Goal: Information Seeking & Learning: Learn about a topic

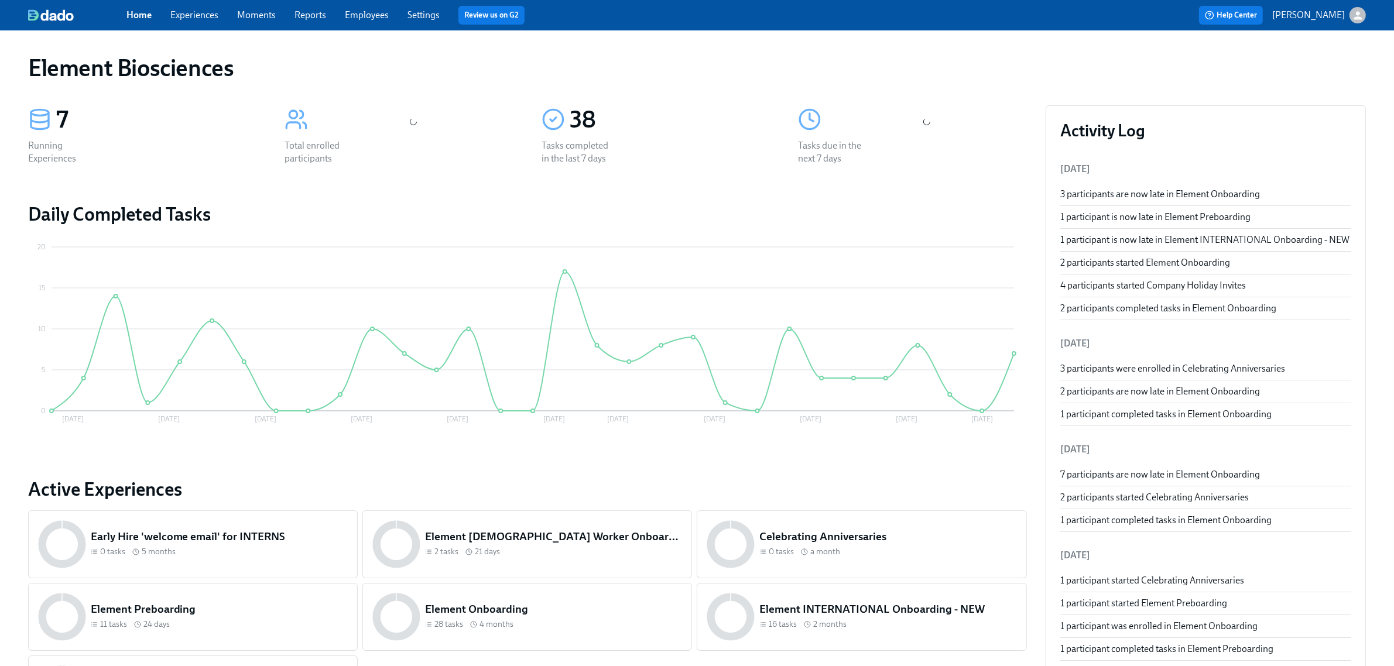
click at [191, 10] on link "Experiences" at bounding box center [194, 14] width 48 height 11
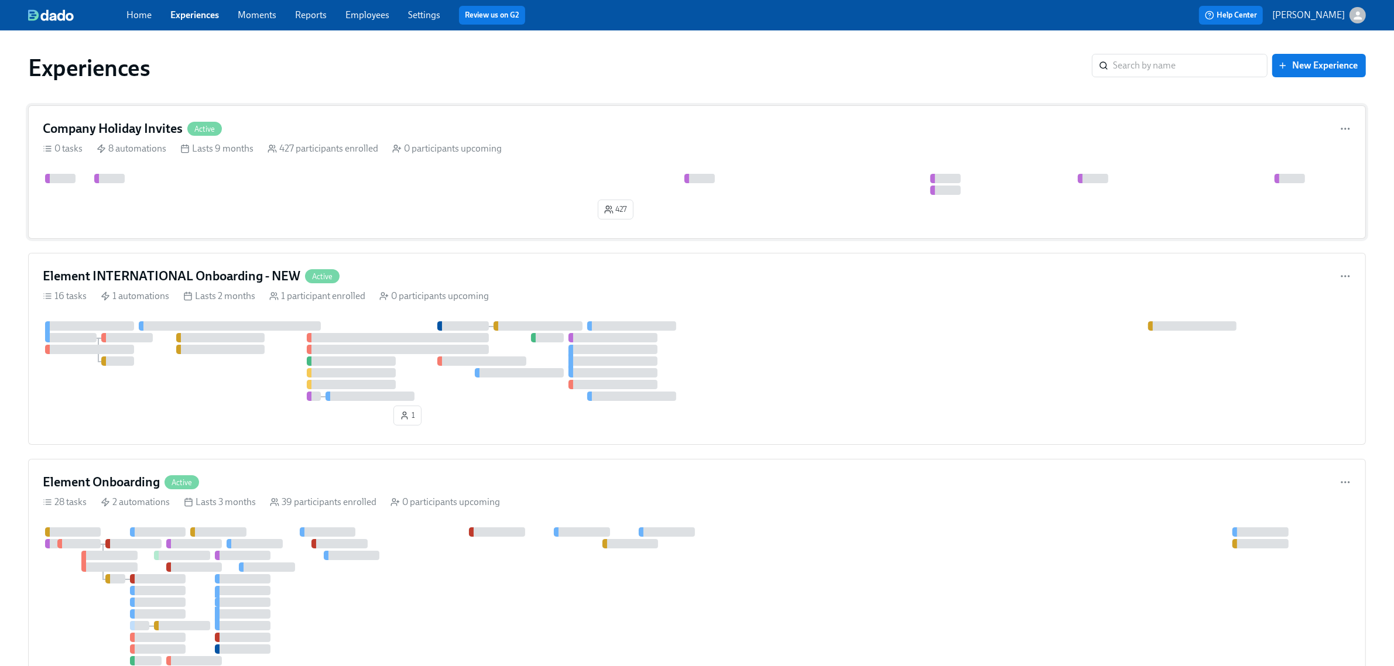
click at [467, 212] on div "427" at bounding box center [697, 199] width 1309 height 50
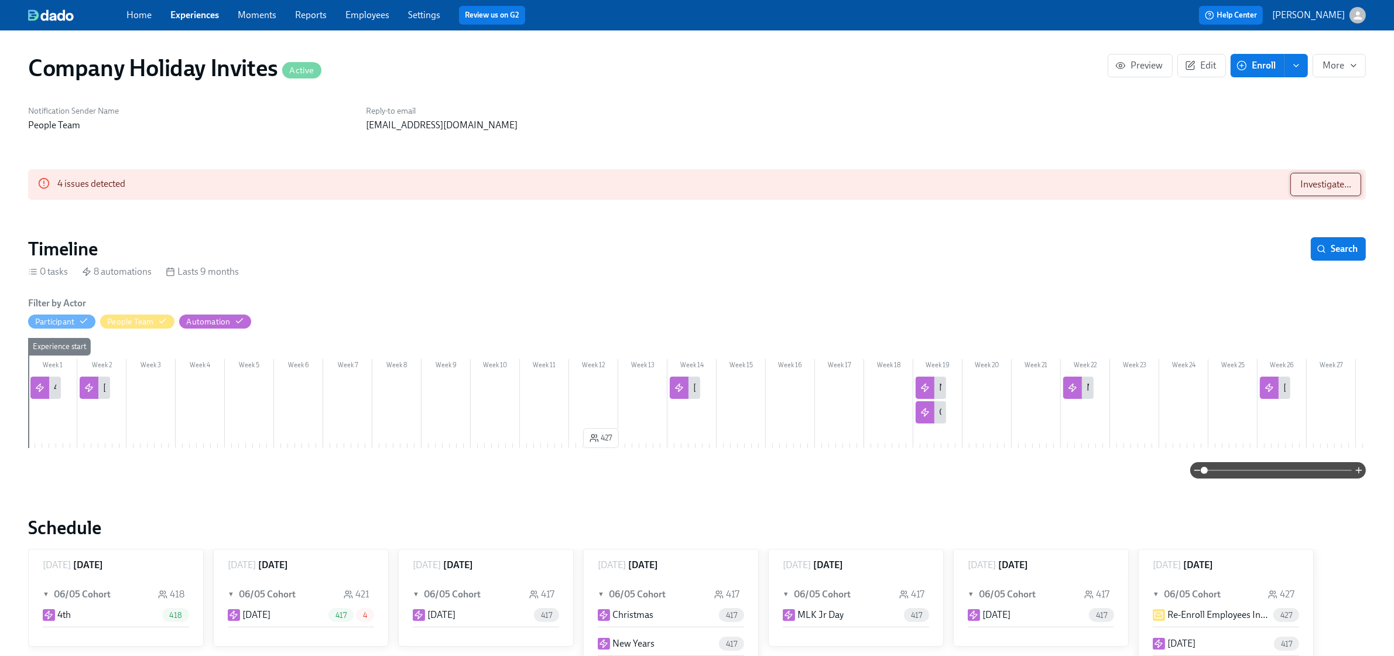
click at [1308, 190] on span "Investigate..." at bounding box center [1326, 185] width 51 height 12
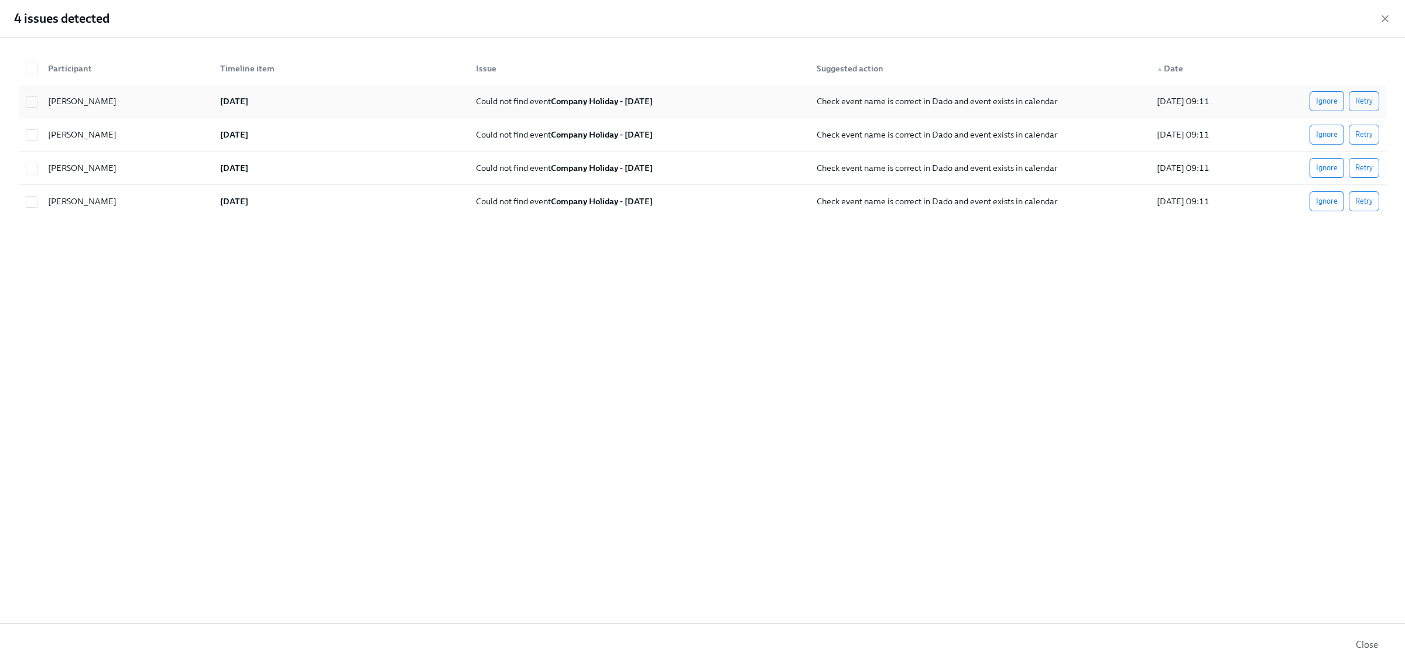
drag, startPoint x: 1367, startPoint y: 104, endPoint x: 1361, endPoint y: 113, distance: 11.0
click at [1367, 104] on span "Retry" at bounding box center [1365, 101] width 18 height 12
click at [1359, 128] on button "Retry" at bounding box center [1364, 135] width 30 height 20
click at [1362, 165] on span "Retry" at bounding box center [1365, 168] width 18 height 12
click at [1364, 211] on button "Retry" at bounding box center [1364, 201] width 30 height 20
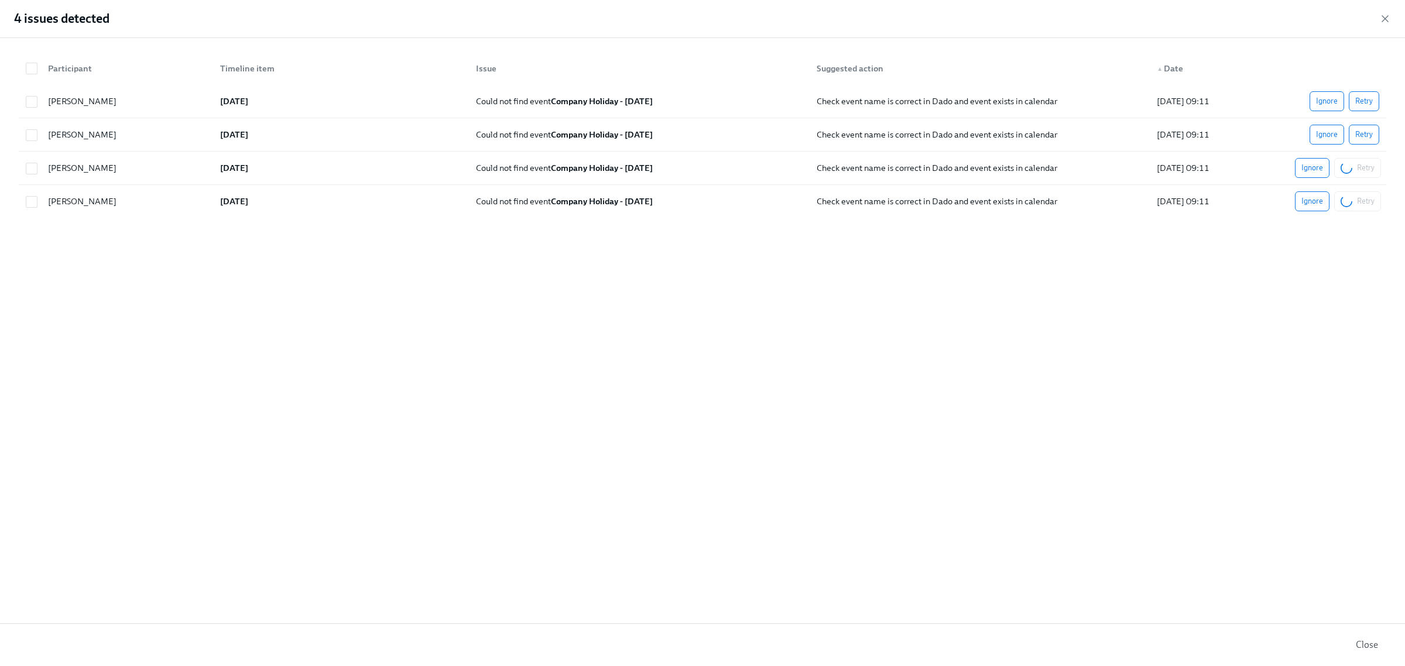
click at [1380, 19] on icon "button" at bounding box center [1386, 19] width 12 height 12
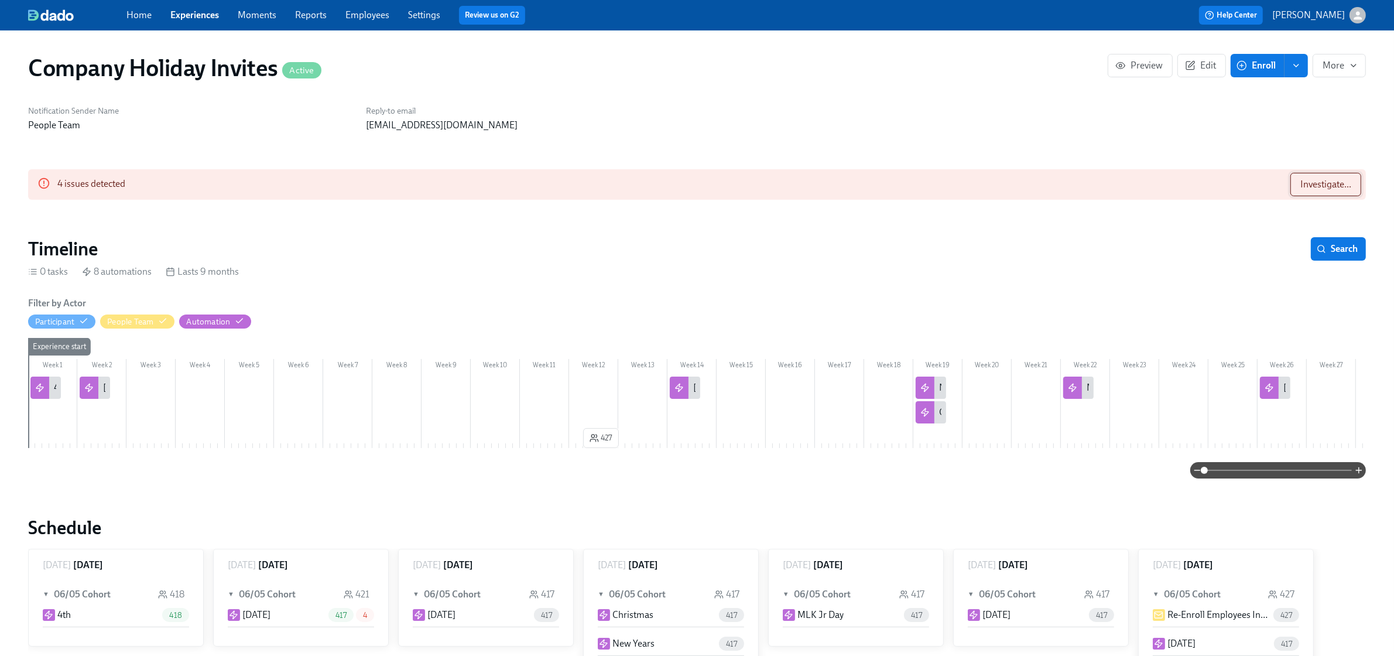
click at [1294, 183] on button "Investigate..." at bounding box center [1326, 184] width 71 height 23
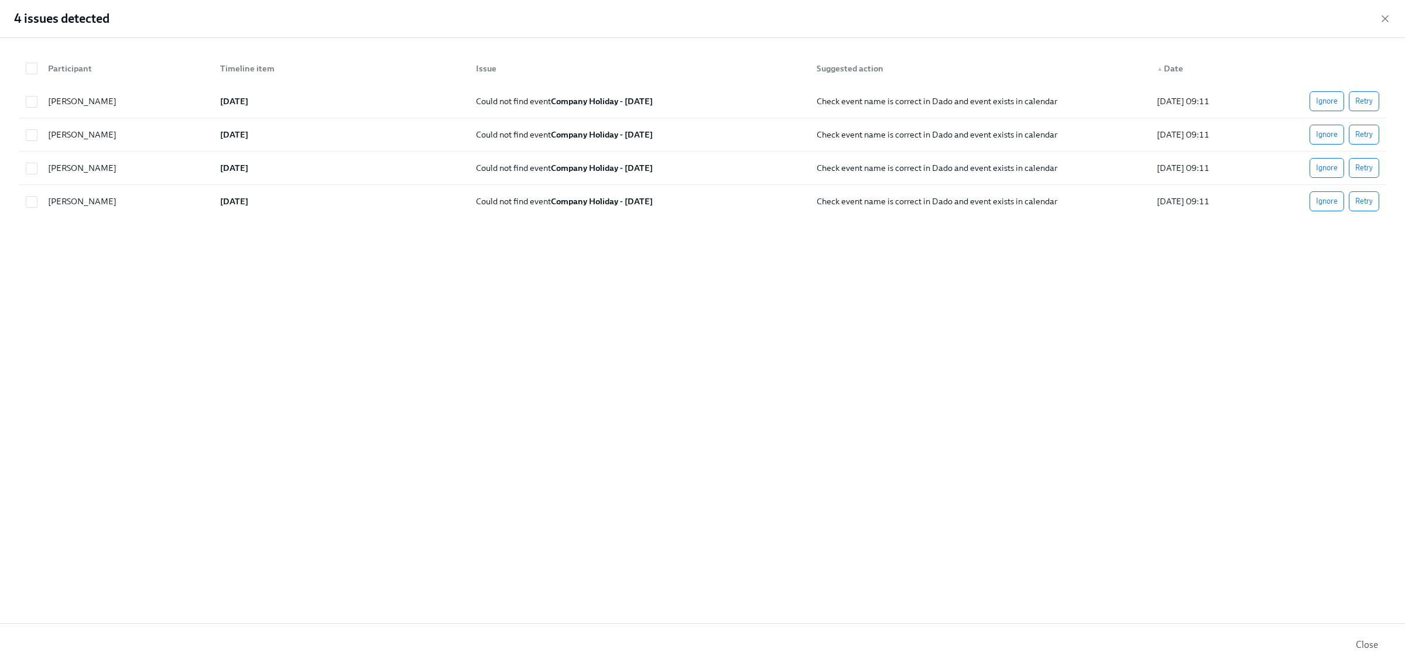
drag, startPoint x: 1382, startPoint y: 16, endPoint x: 1345, endPoint y: 113, distance: 103.4
click at [1382, 16] on icon "button" at bounding box center [1386, 19] width 12 height 12
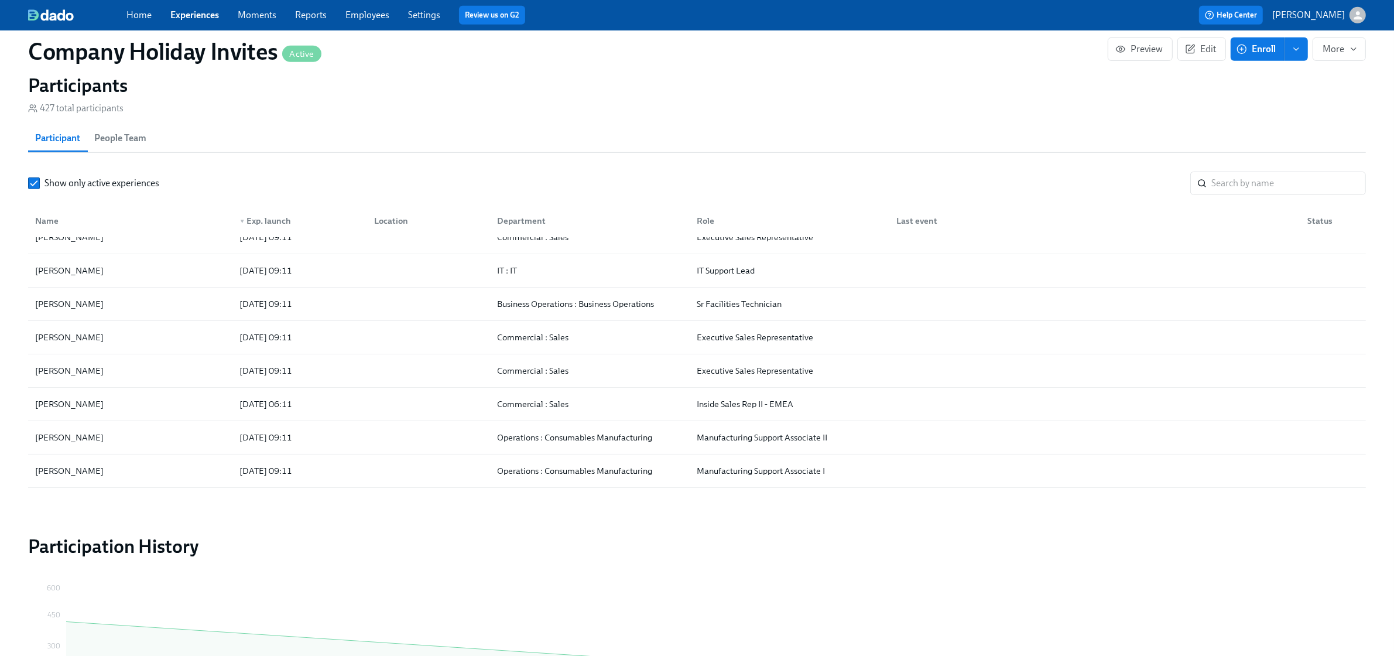
scroll to position [73, 0]
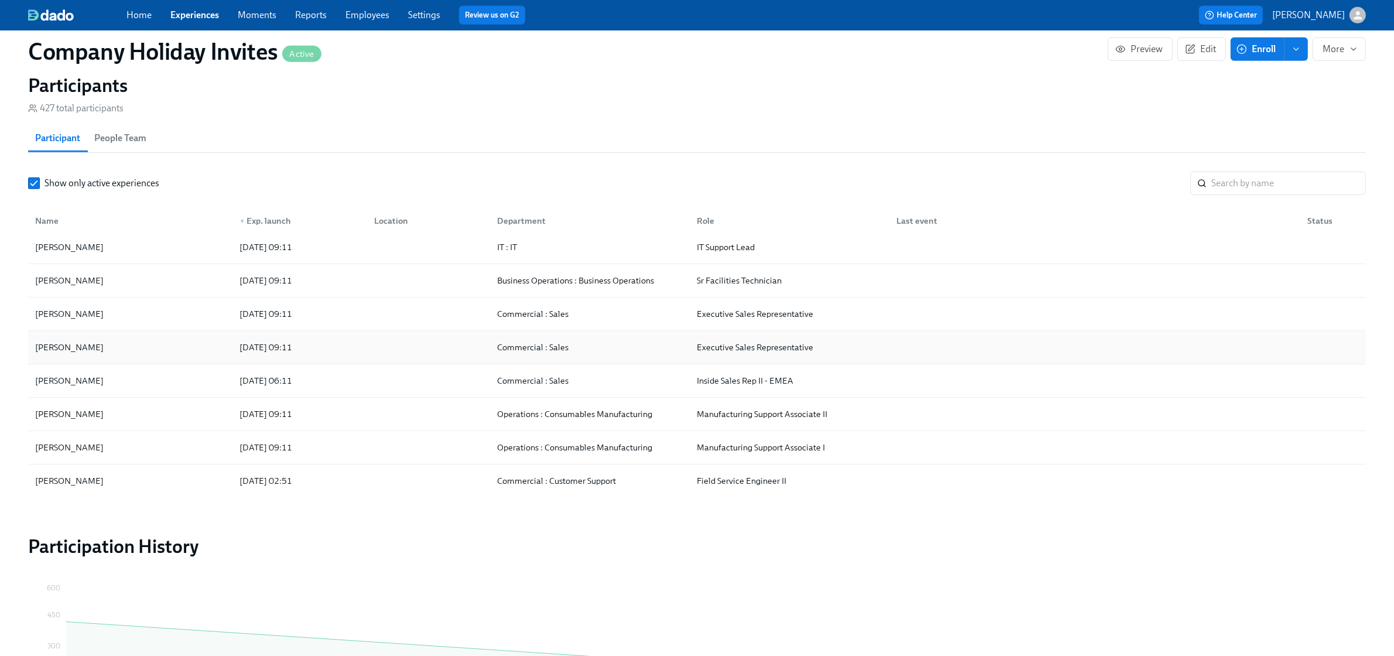
click at [176, 359] on div "[PERSON_NAME]" at bounding box center [130, 347] width 200 height 23
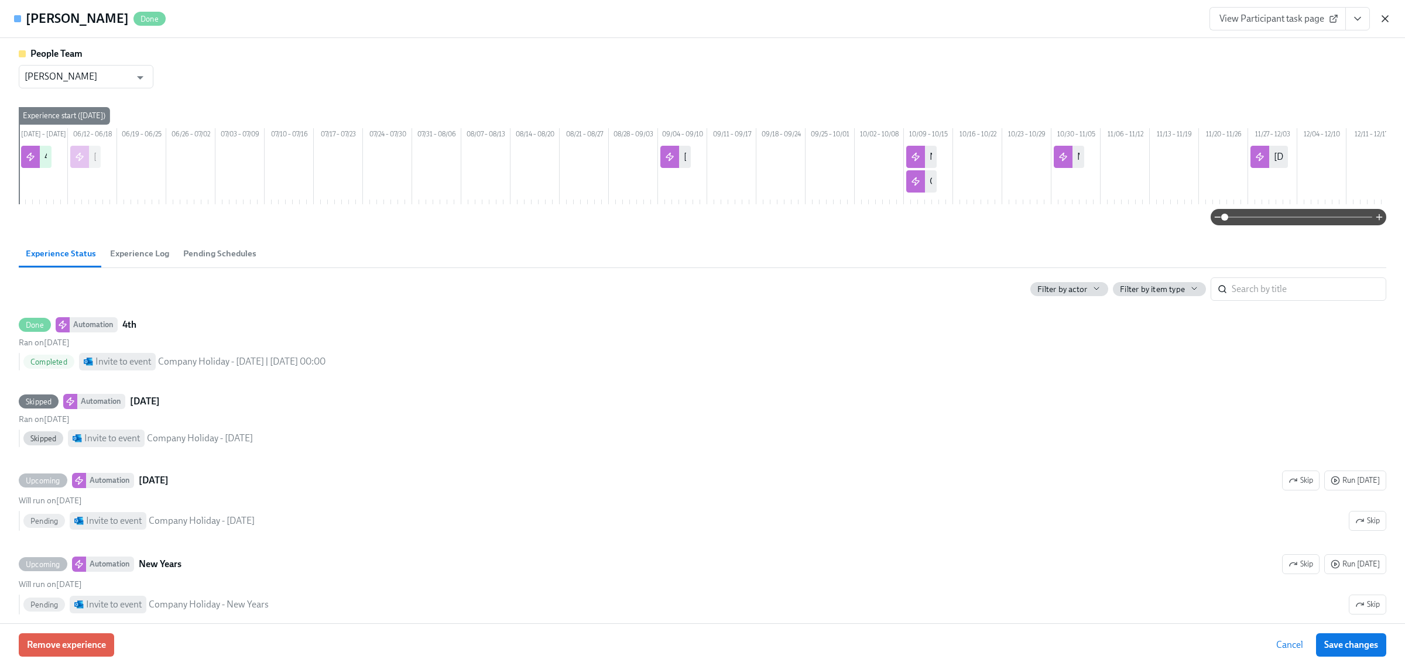
click at [1390, 19] on icon "button" at bounding box center [1386, 19] width 12 height 12
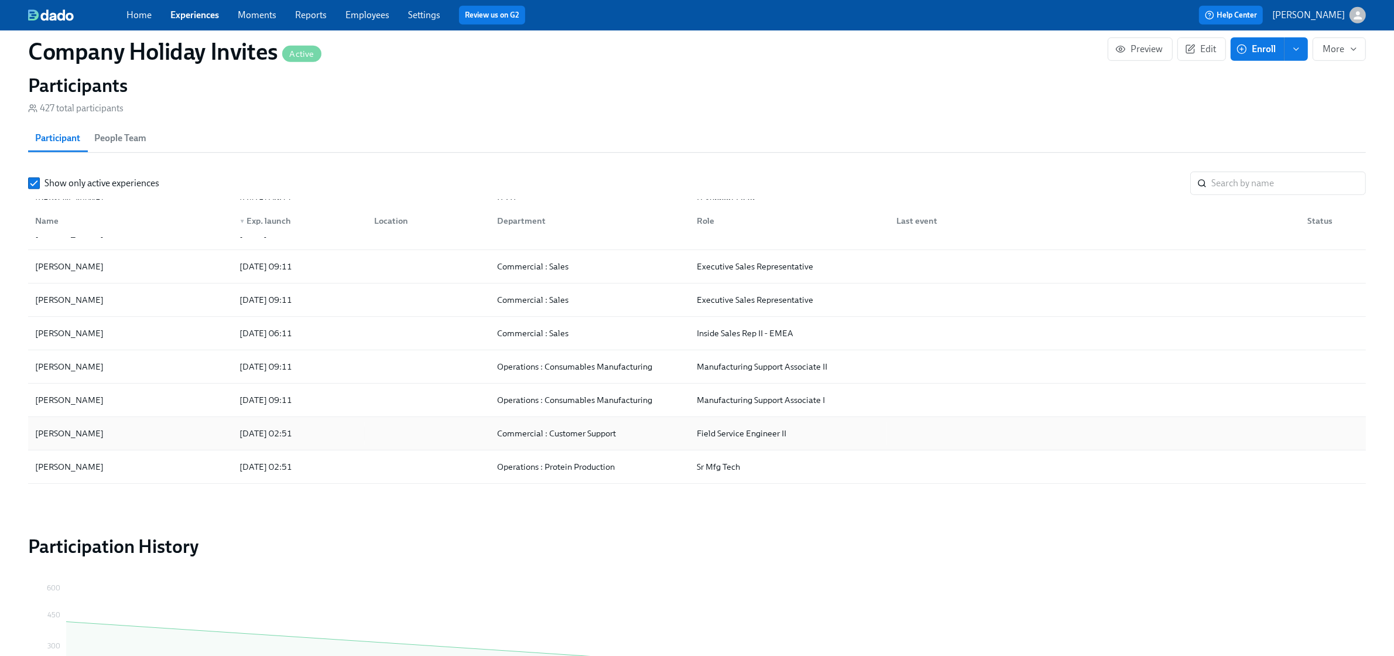
scroll to position [146, 0]
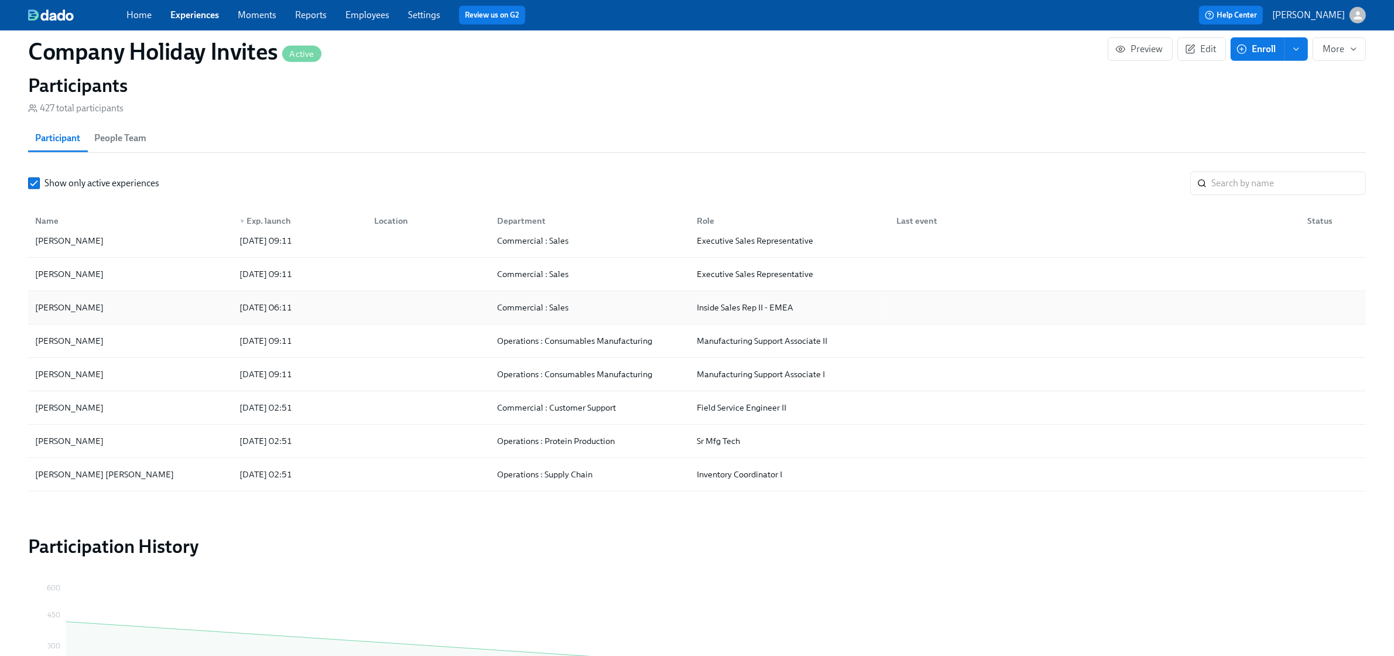
click at [191, 319] on div "[PERSON_NAME]" at bounding box center [130, 307] width 200 height 23
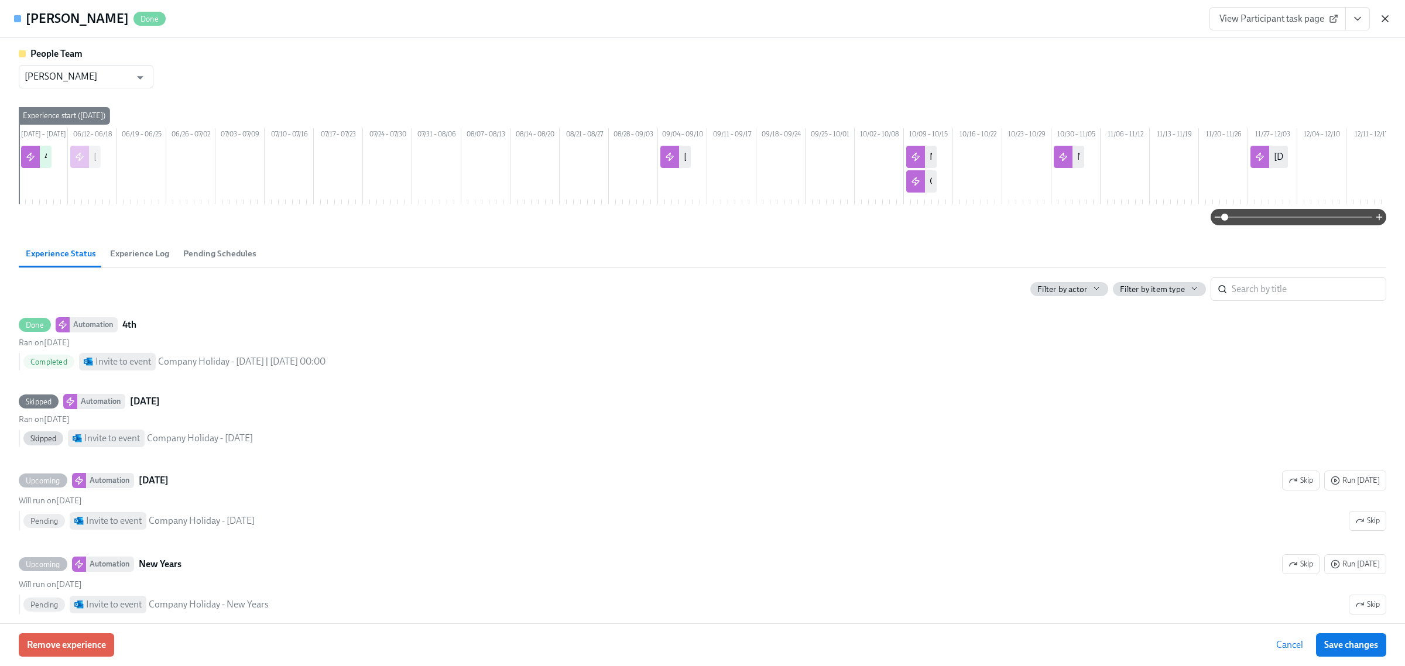
click at [1387, 24] on icon "button" at bounding box center [1386, 19] width 12 height 12
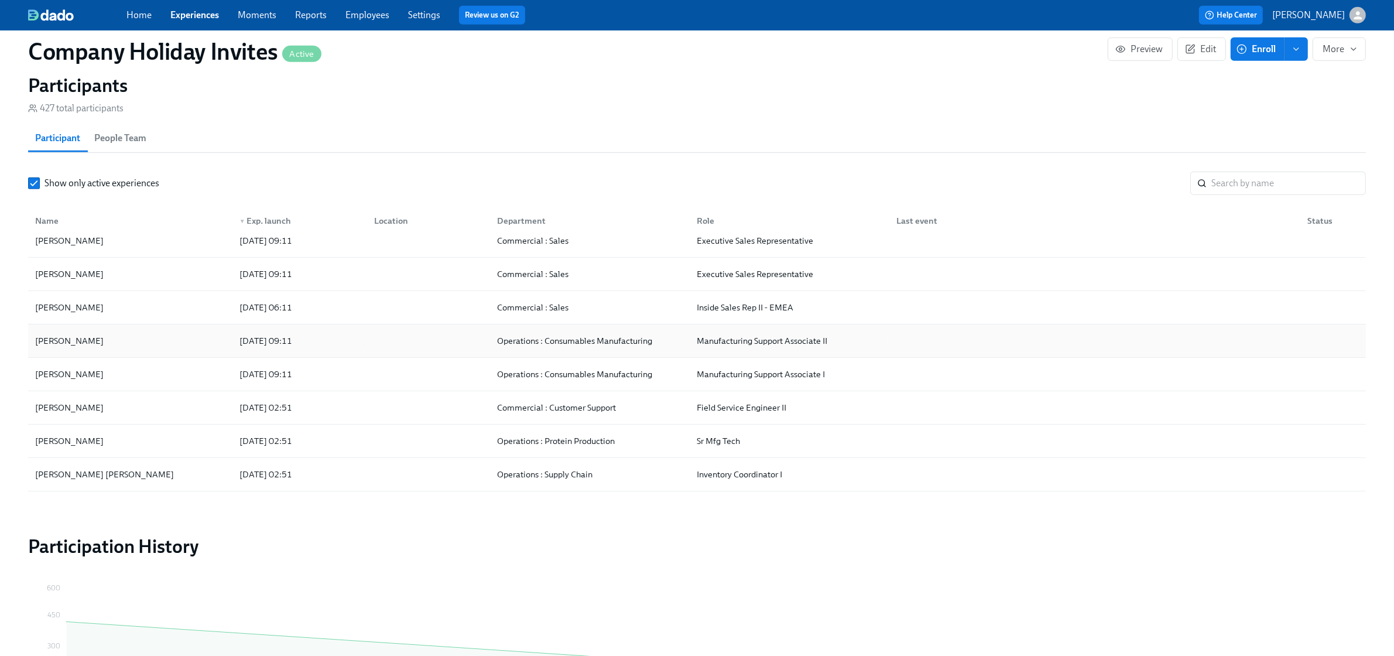
click at [101, 353] on div "[PERSON_NAME]" at bounding box center [130, 340] width 200 height 23
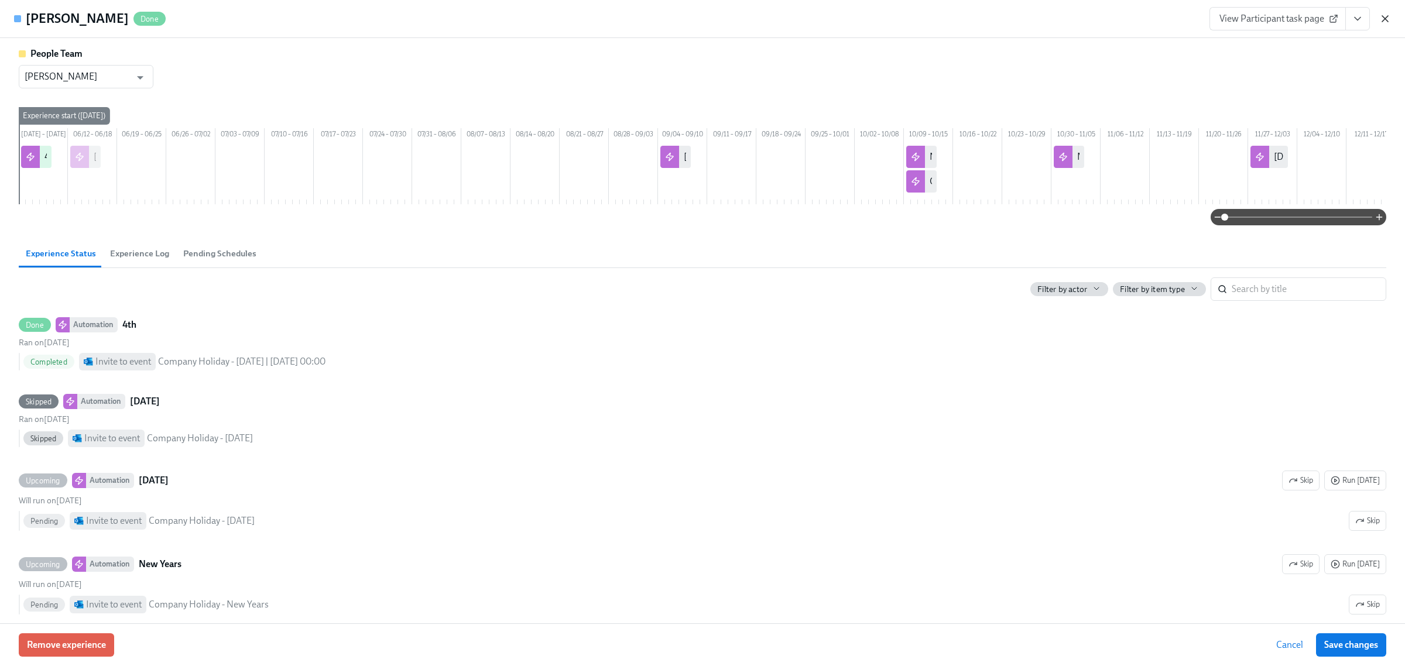
click at [1383, 15] on icon "button" at bounding box center [1386, 19] width 12 height 12
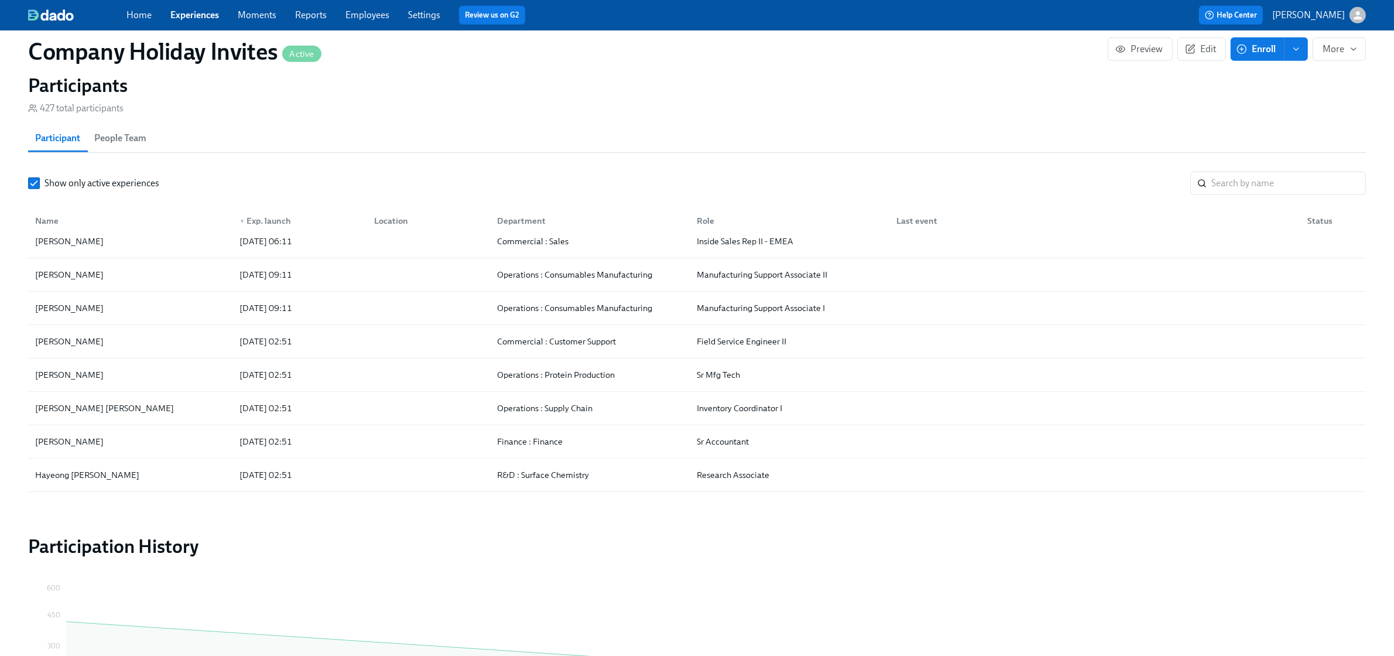
scroll to position [366, 0]
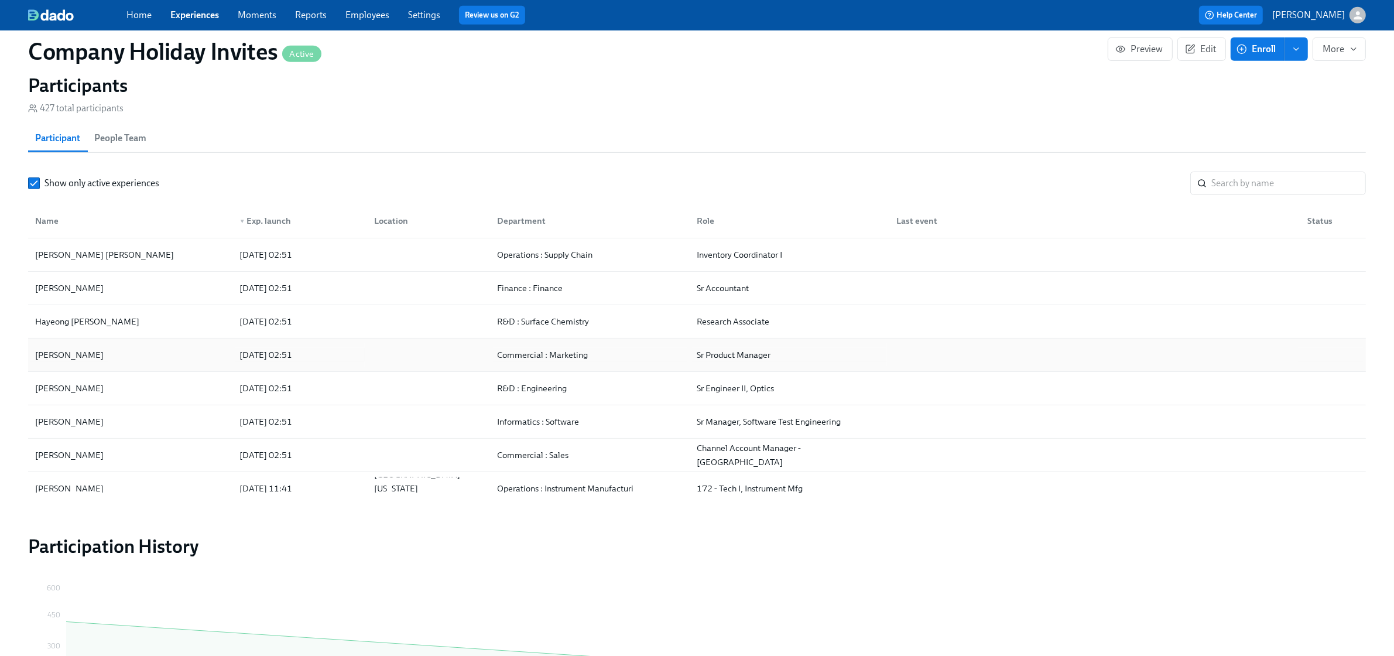
click at [154, 367] on div "[PERSON_NAME]" at bounding box center [130, 354] width 200 height 23
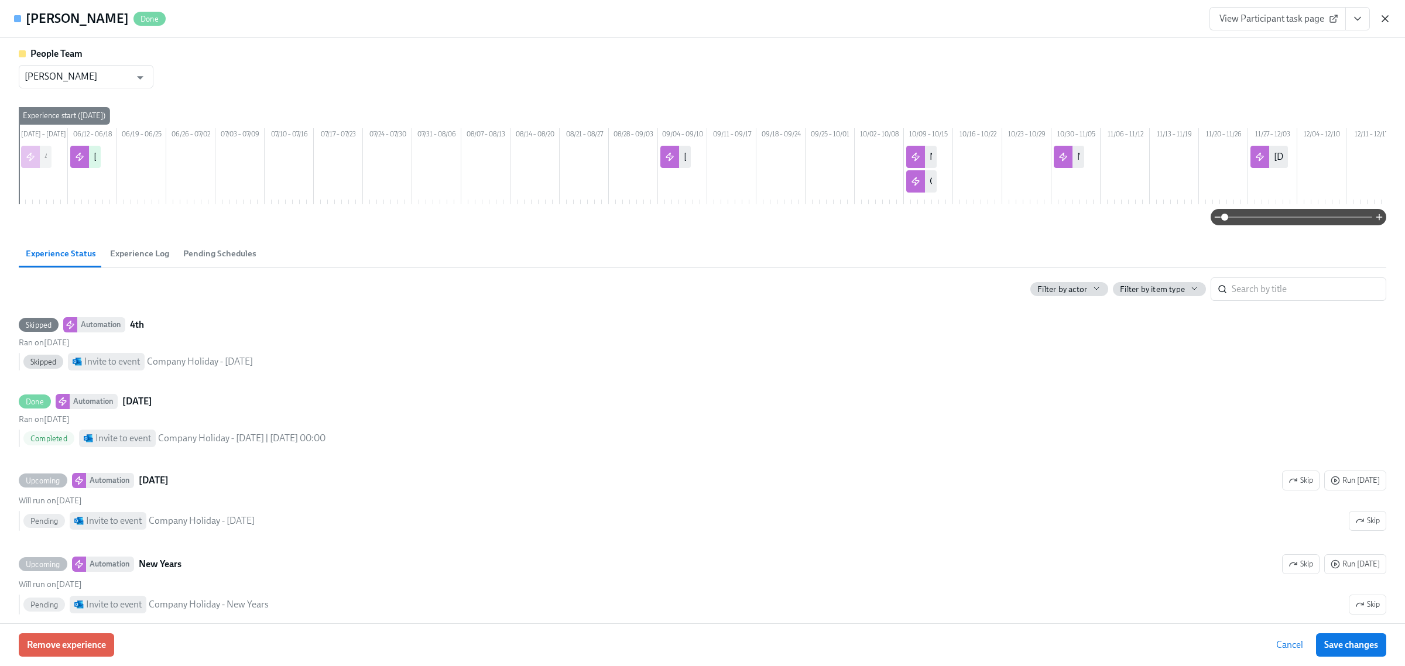
click at [1384, 18] on icon "button" at bounding box center [1386, 19] width 6 height 6
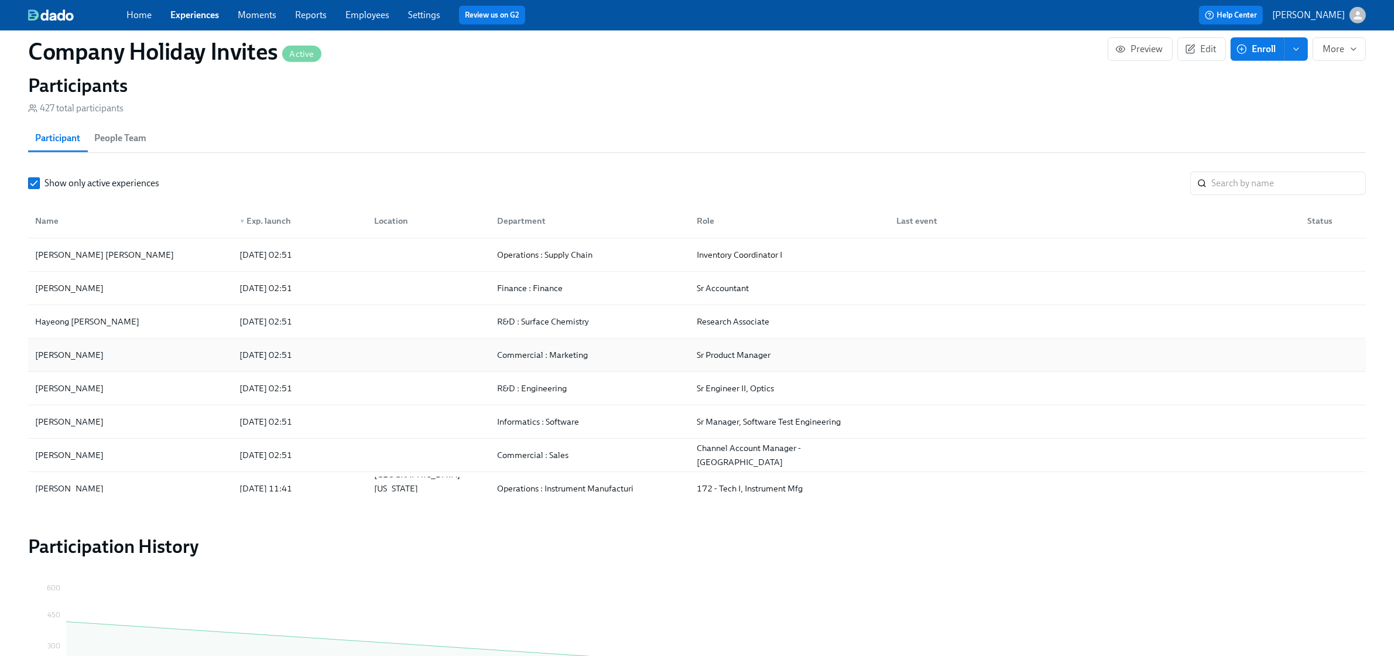
scroll to position [293, 0]
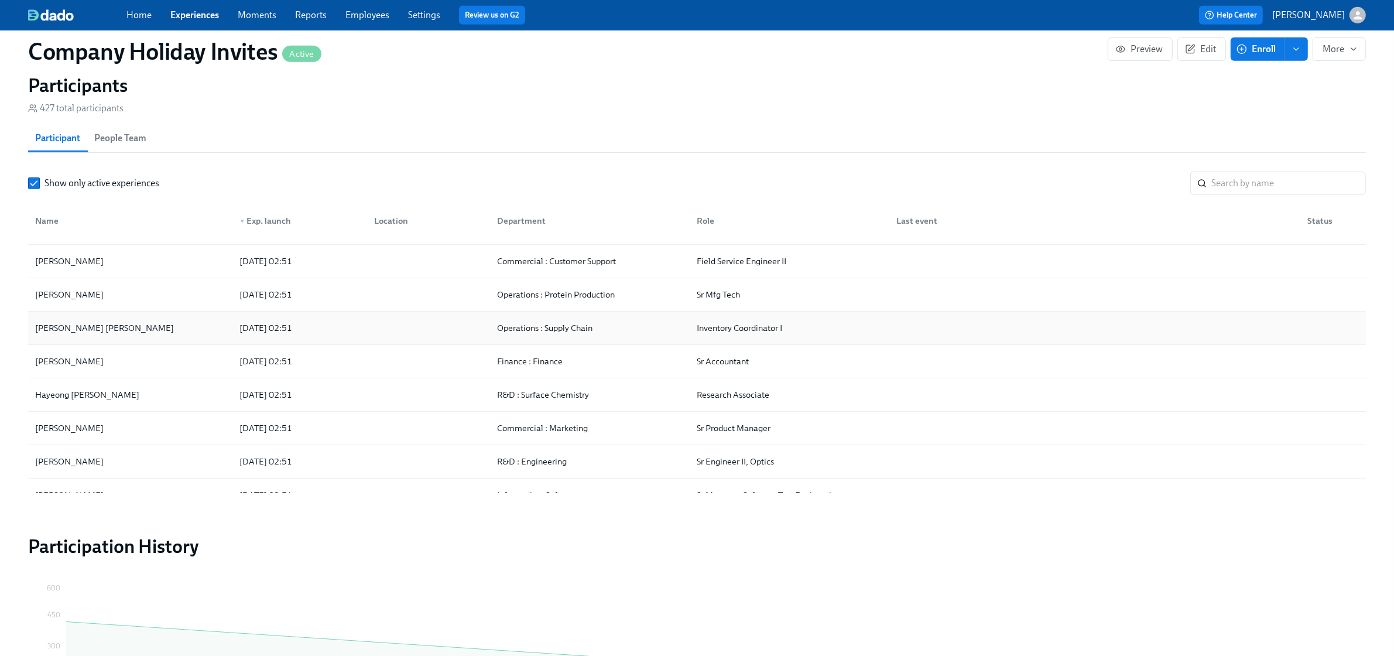
click at [153, 335] on div "[PERSON_NAME] [PERSON_NAME]" at bounding box center [130, 327] width 200 height 23
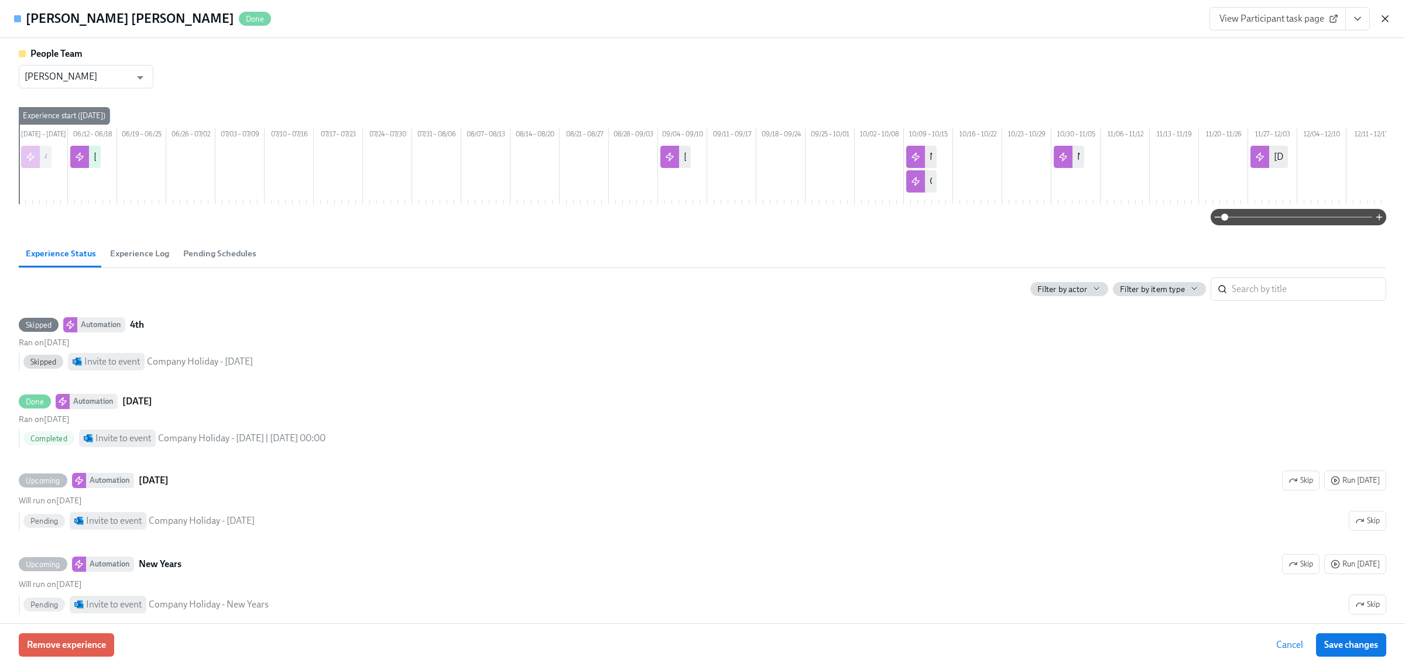
click at [1385, 21] on icon "button" at bounding box center [1386, 19] width 12 height 12
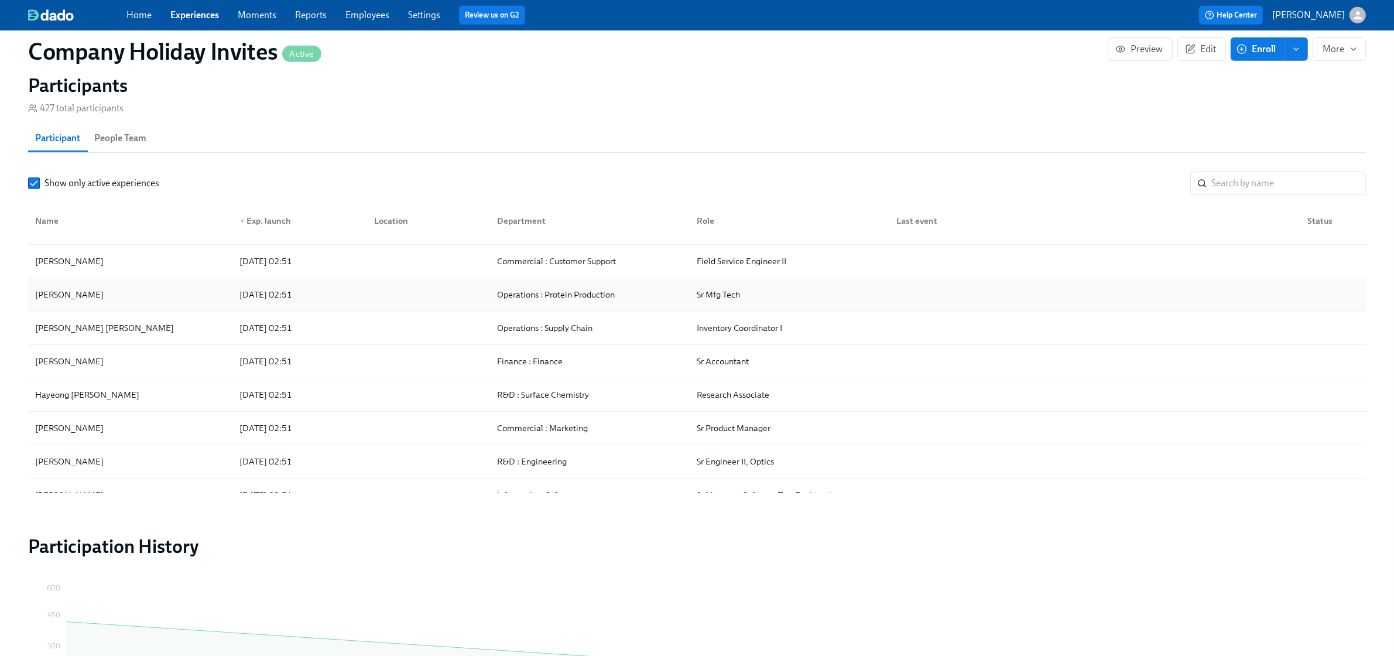
click at [164, 302] on div "[PERSON_NAME]" at bounding box center [130, 294] width 200 height 23
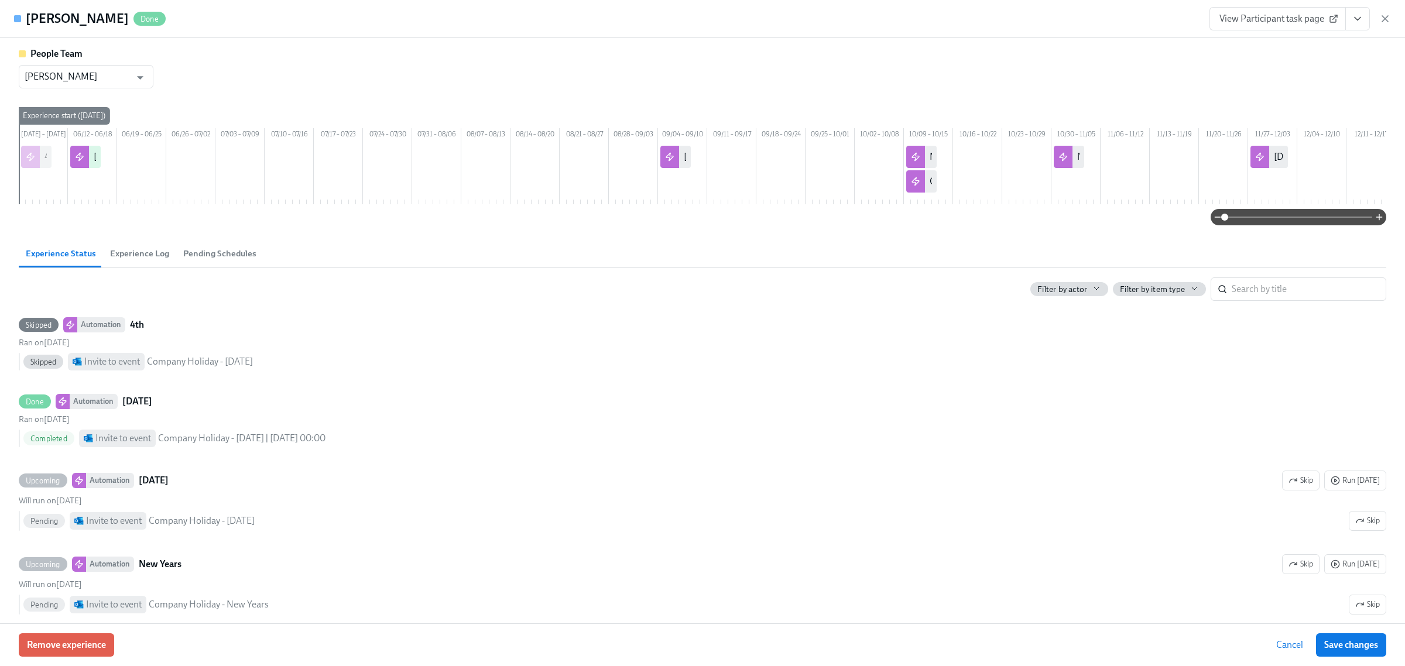
click at [1391, 23] on div "[PERSON_NAME] Done View Participant task page" at bounding box center [702, 19] width 1405 height 38
click at [1391, 21] on div "[PERSON_NAME] Done View Participant task page" at bounding box center [702, 19] width 1405 height 38
click at [1394, 19] on div "[PERSON_NAME] Done View Participant task page" at bounding box center [702, 19] width 1405 height 38
click at [1392, 19] on div "[PERSON_NAME] Done View Participant task page" at bounding box center [702, 19] width 1405 height 38
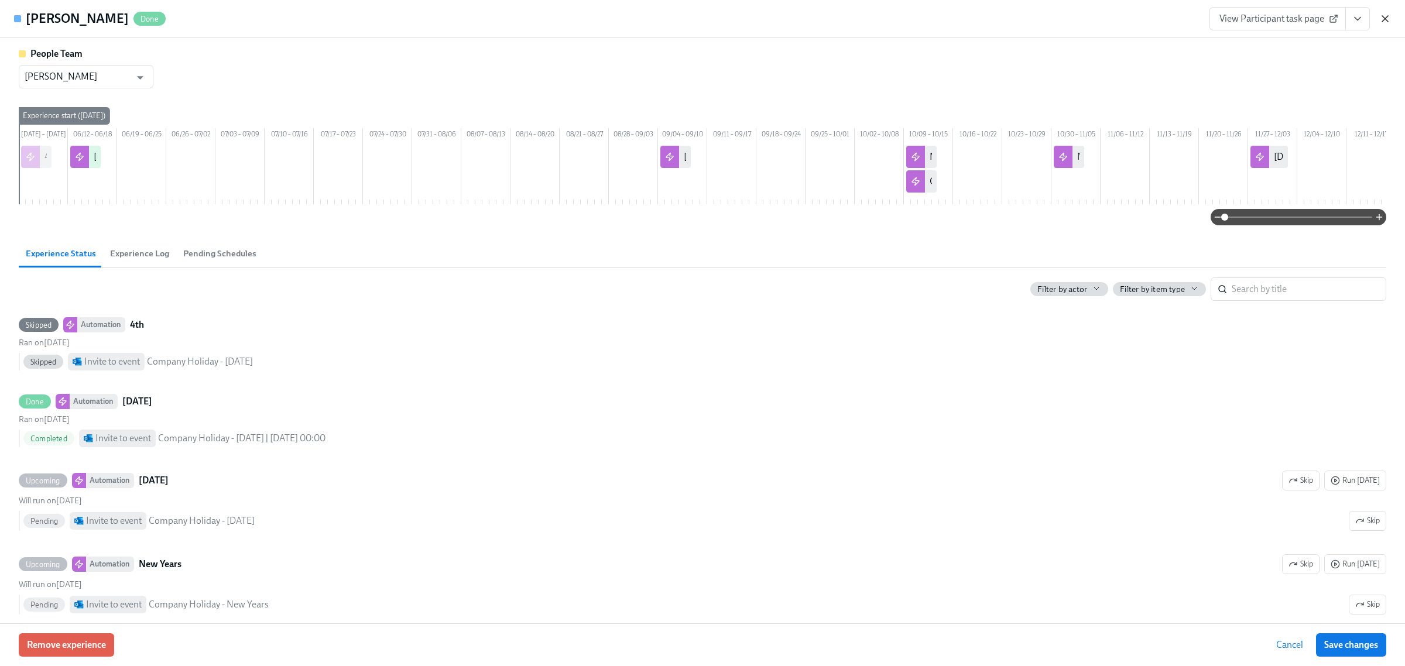
click at [1385, 19] on icon "button" at bounding box center [1386, 19] width 6 height 6
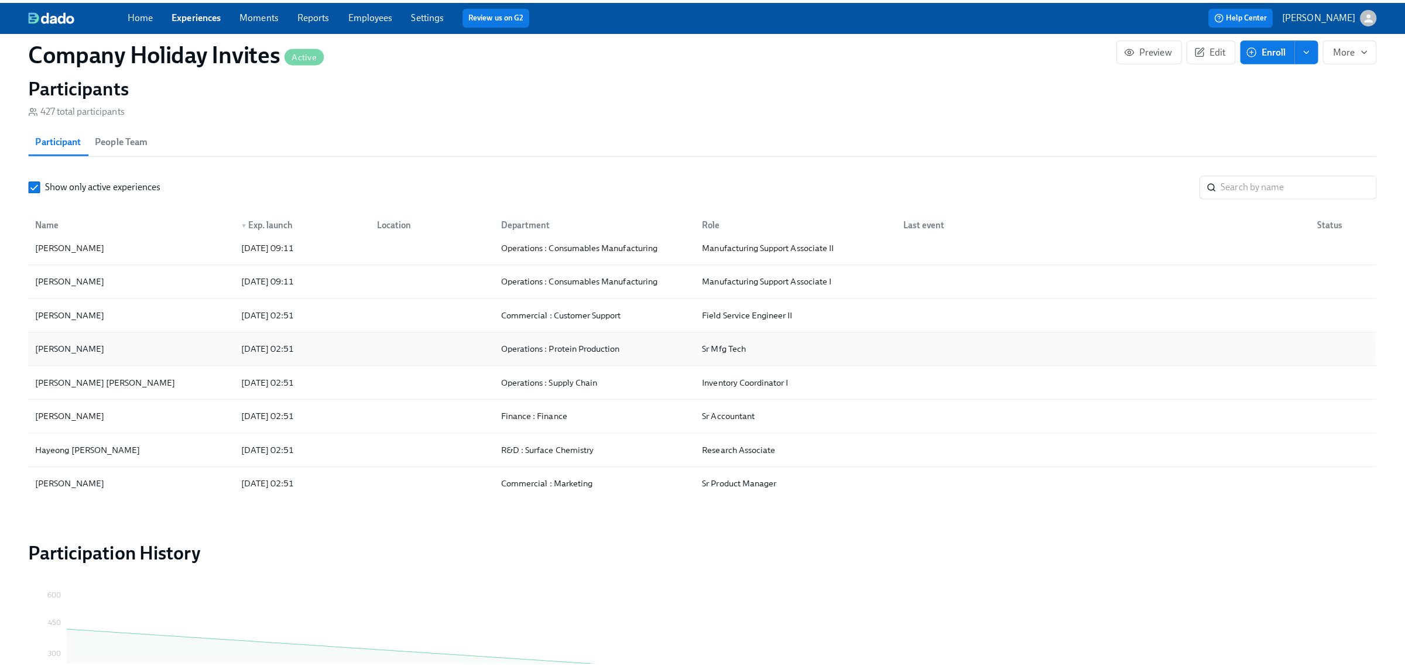
scroll to position [220, 0]
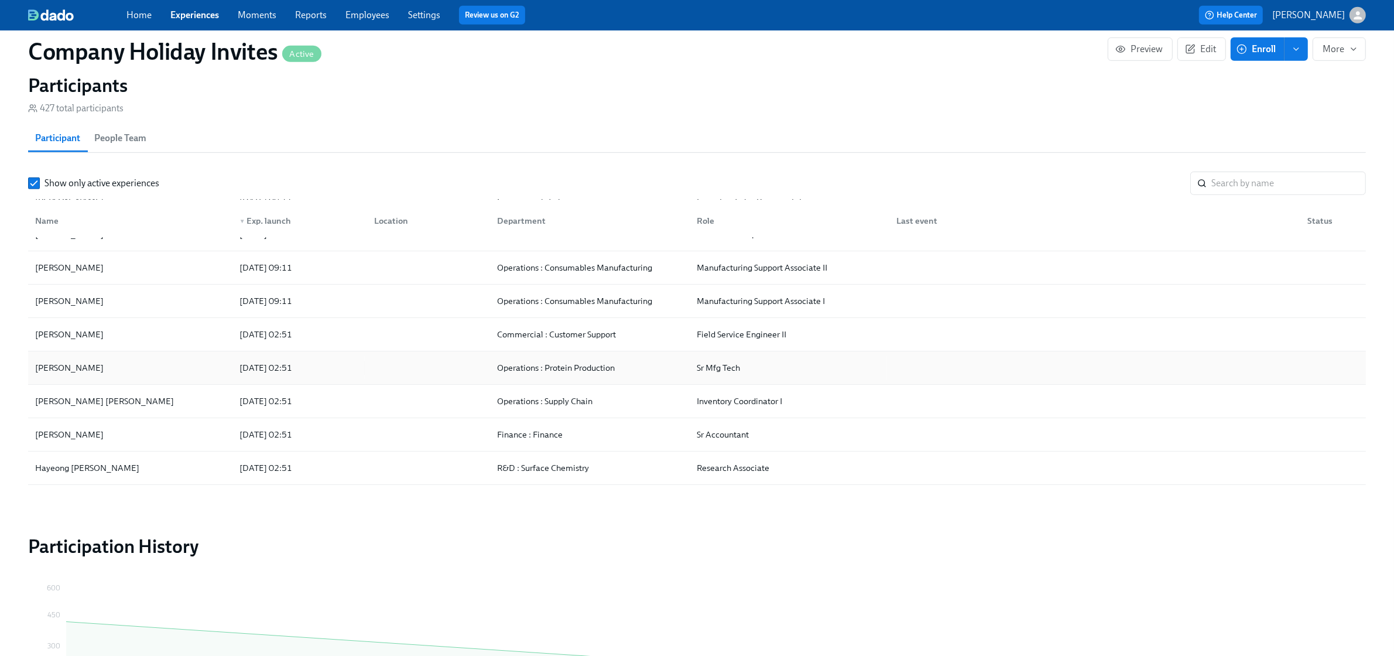
click at [165, 378] on div "[PERSON_NAME]" at bounding box center [130, 367] width 200 height 23
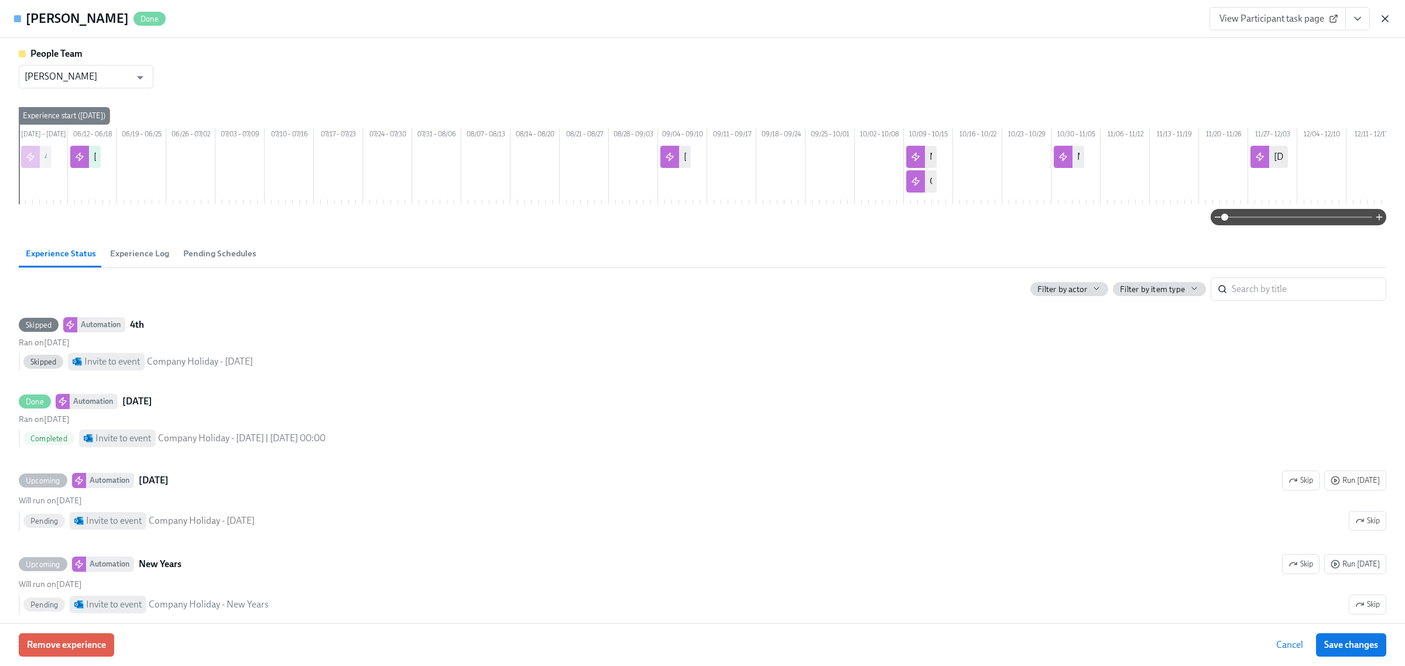
click at [1382, 18] on icon "button" at bounding box center [1386, 19] width 12 height 12
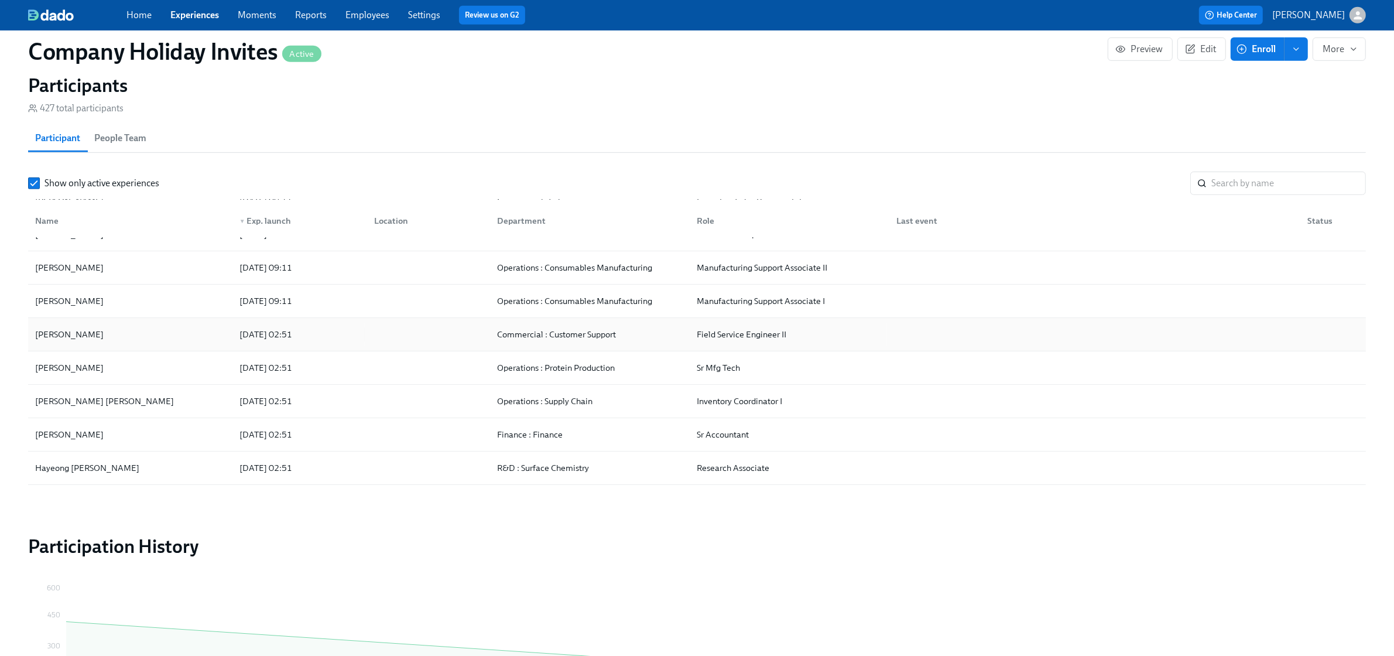
click at [186, 346] on div "[PERSON_NAME]" at bounding box center [130, 334] width 200 height 23
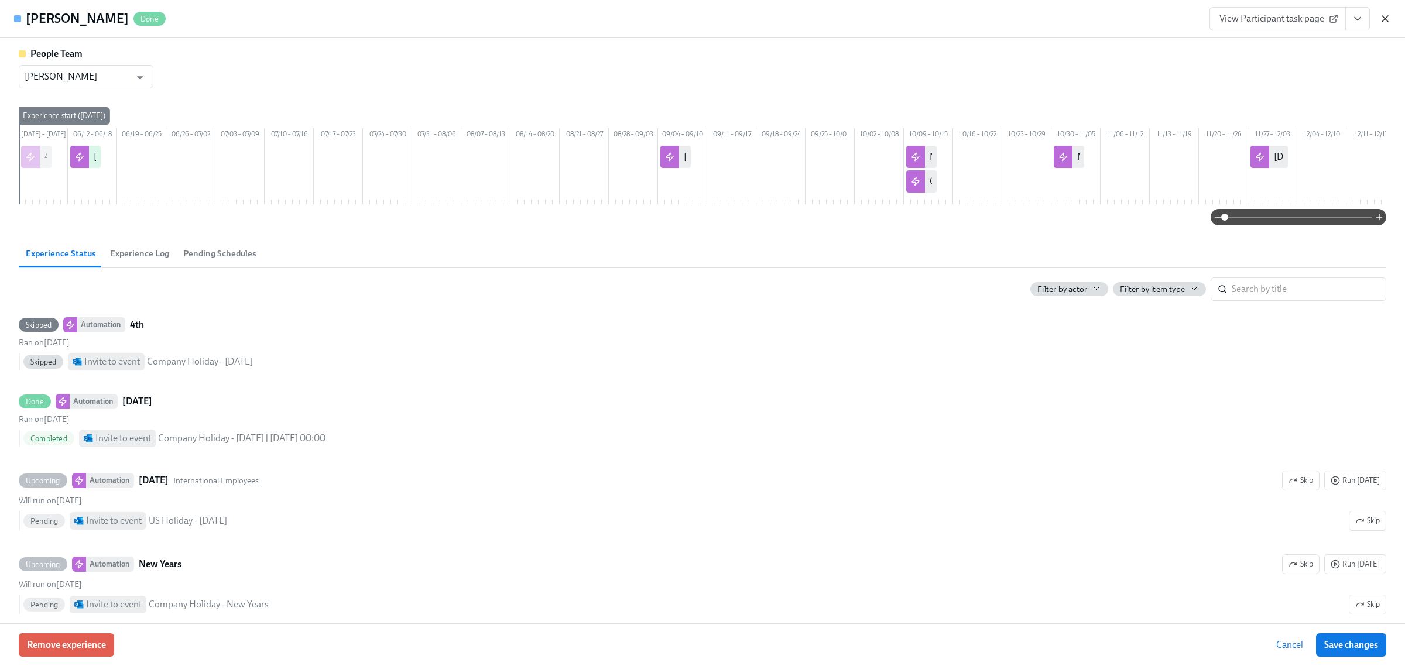
click at [1385, 18] on icon "button" at bounding box center [1386, 19] width 6 height 6
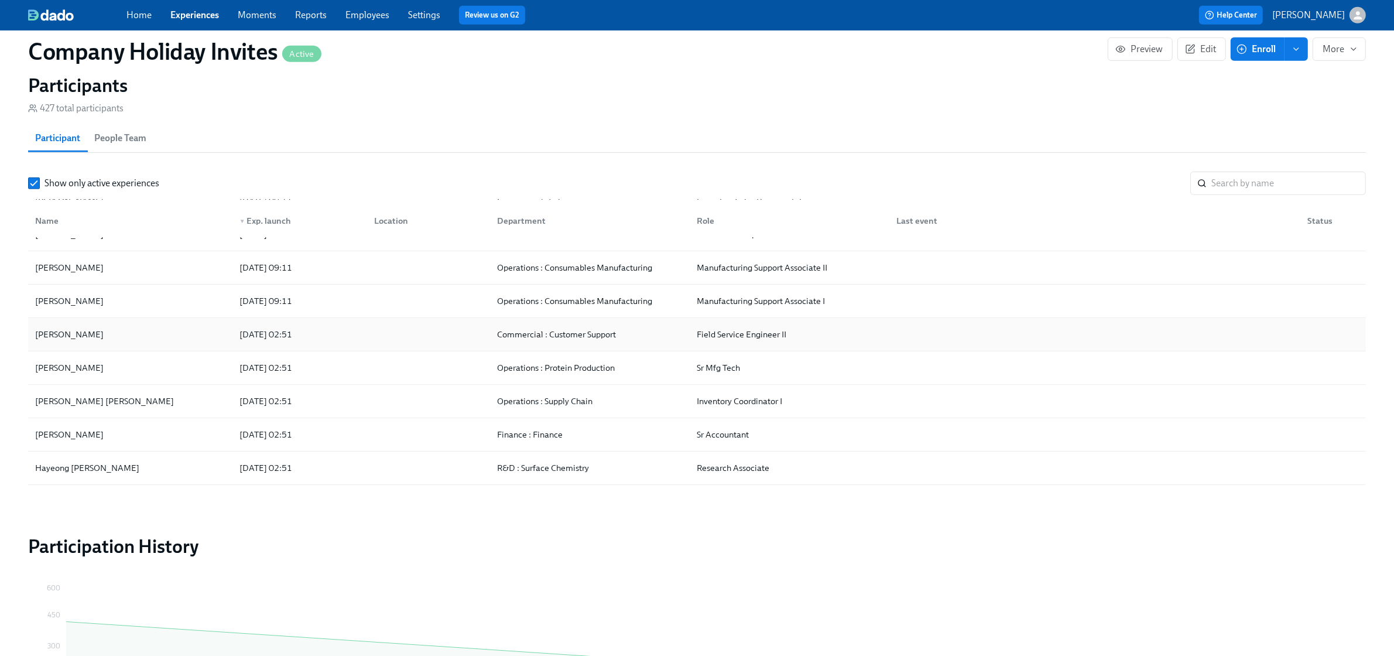
click at [214, 326] on div "[PERSON_NAME] [DATE] 02:51 Commercial : Customer Support Field Service Engineer…" at bounding box center [697, 334] width 1338 height 33
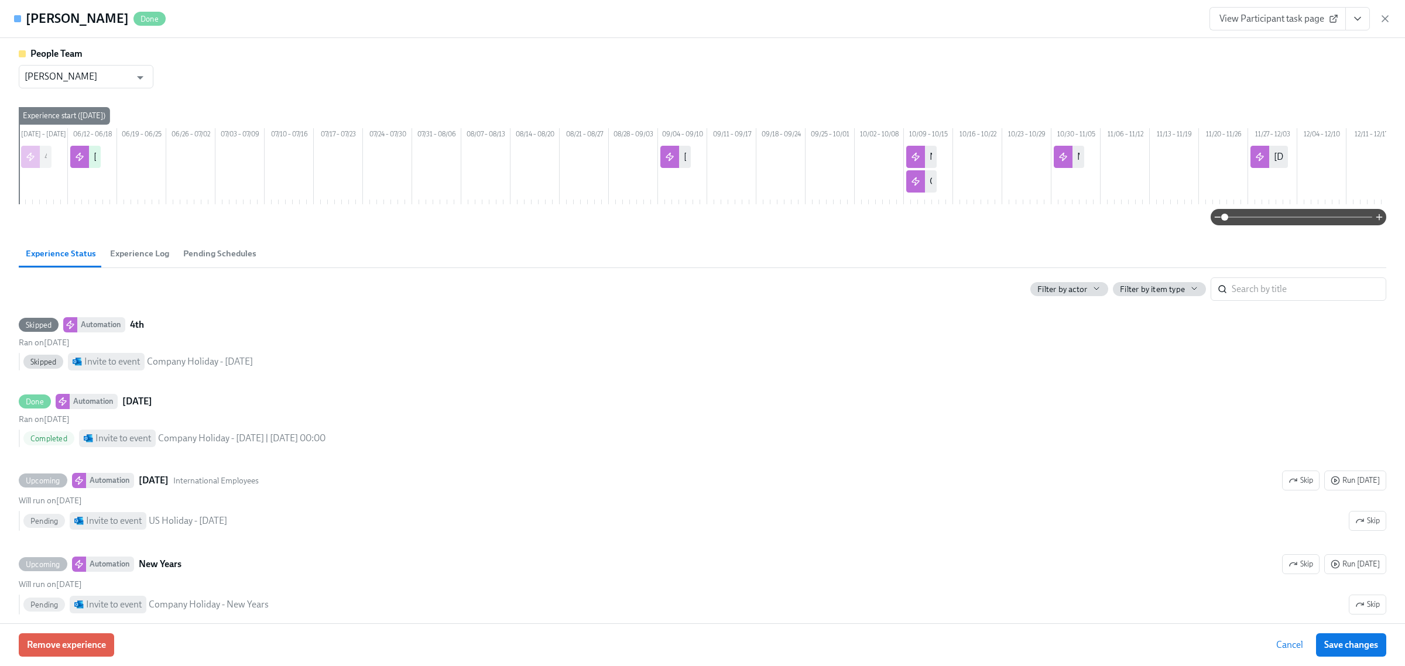
click at [1372, 15] on div "View Participant task page" at bounding box center [1301, 18] width 182 height 23
click at [1389, 18] on icon "button" at bounding box center [1386, 19] width 12 height 12
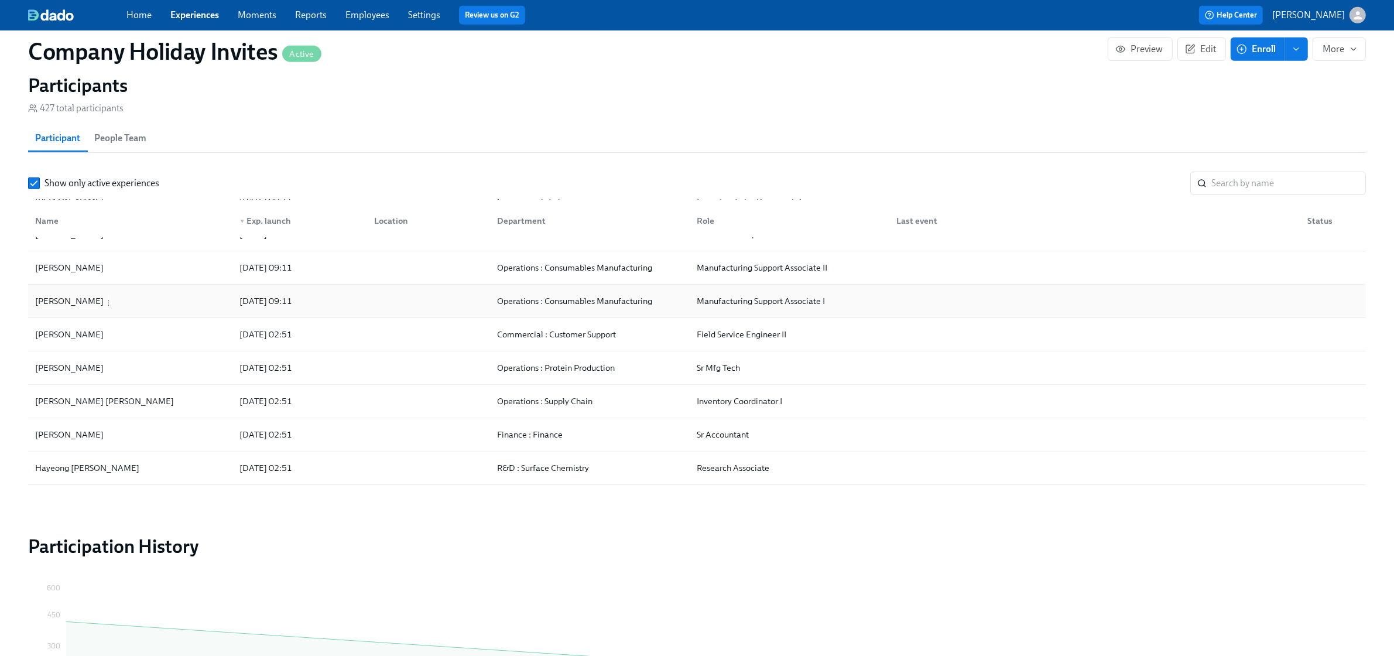
click at [127, 306] on div "[PERSON_NAME]" at bounding box center [130, 300] width 200 height 23
